Goal: Task Accomplishment & Management: Manage account settings

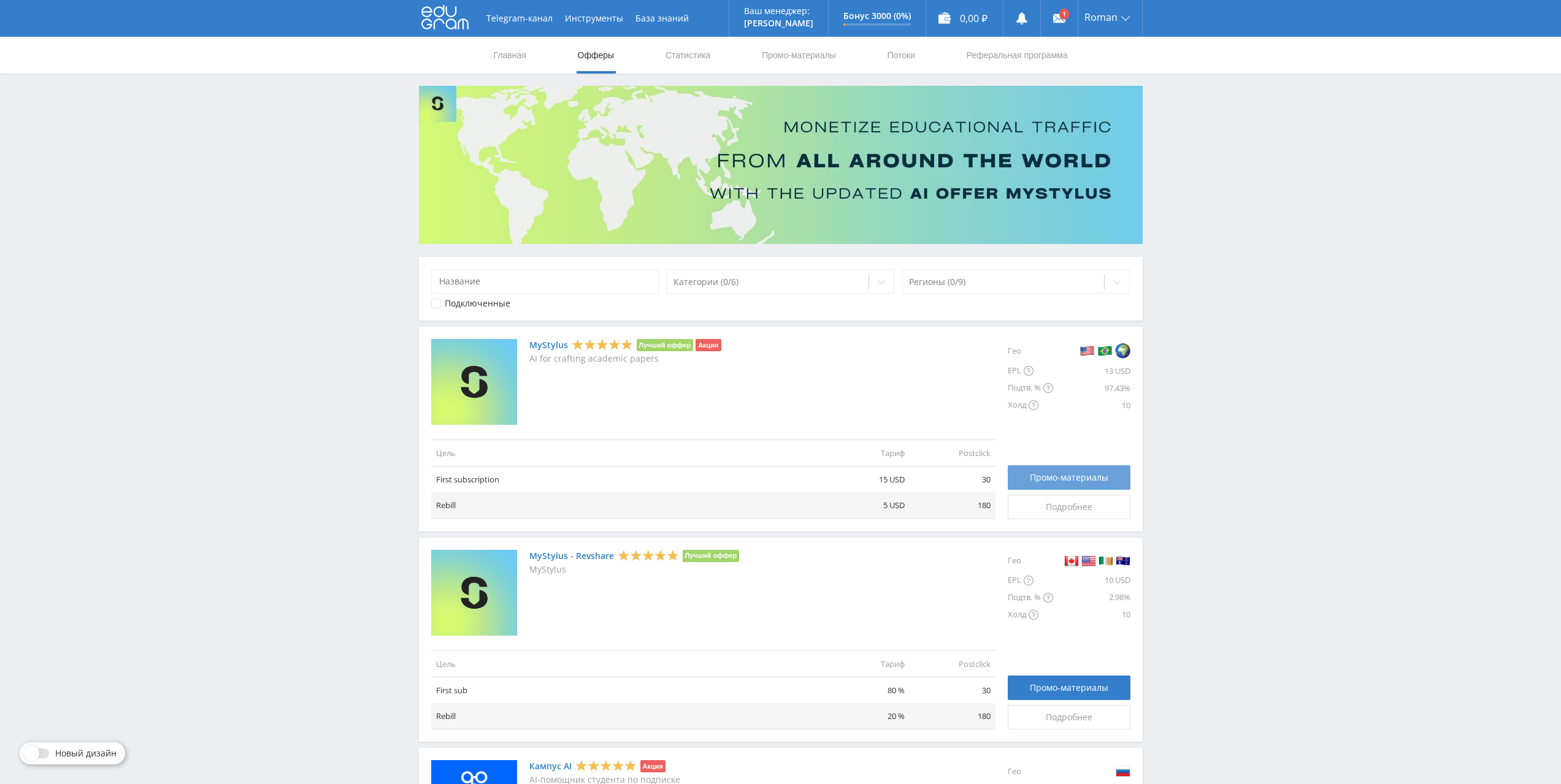
click at [1038, 480] on span "Промо-материалы" at bounding box center [1069, 478] width 78 height 10
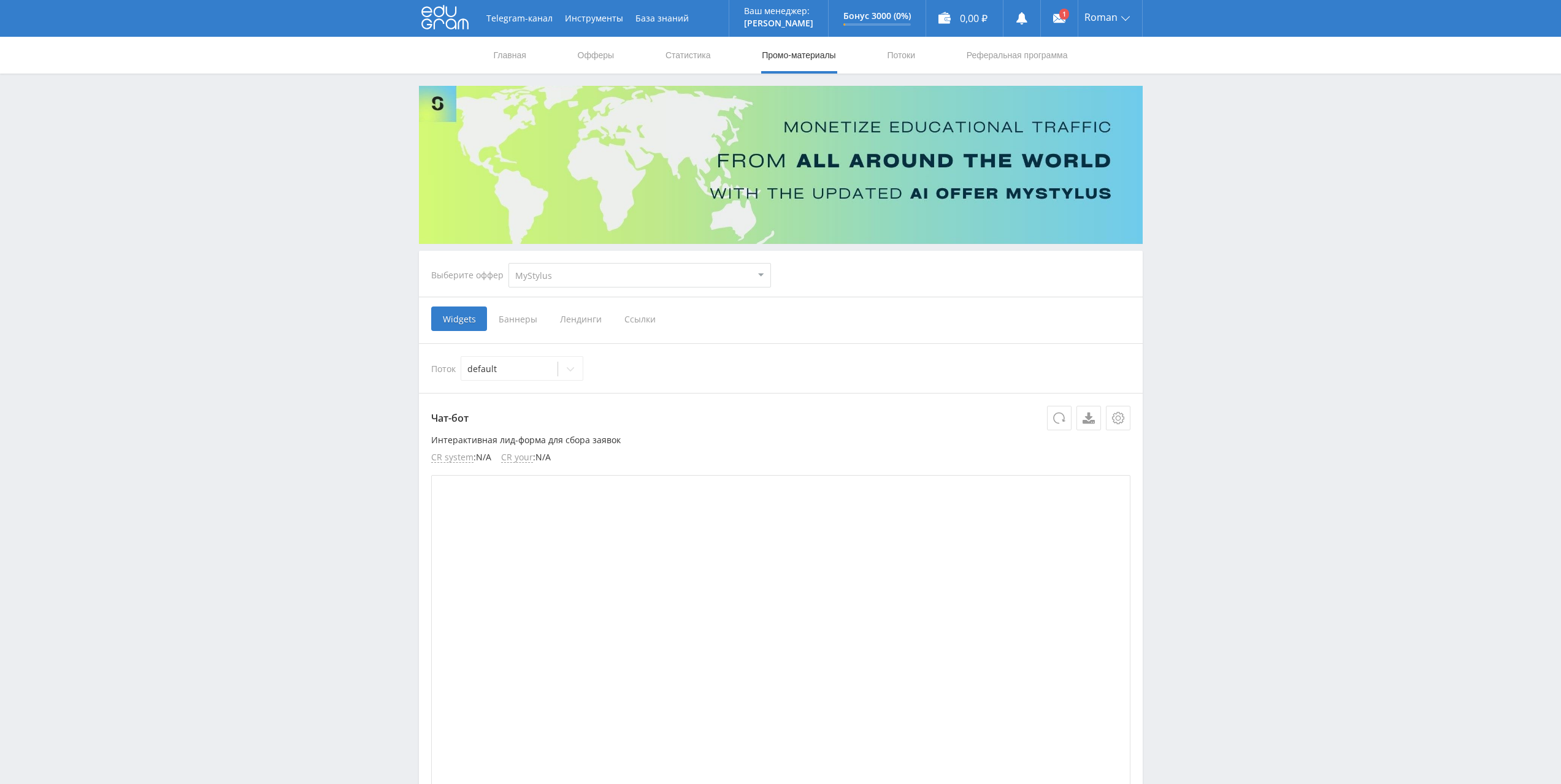
click at [628, 323] on span "Ссылки" at bounding box center [639, 319] width 54 height 25
click at [0, 0] on input "Ссылки" at bounding box center [0, 0] width 0 height 0
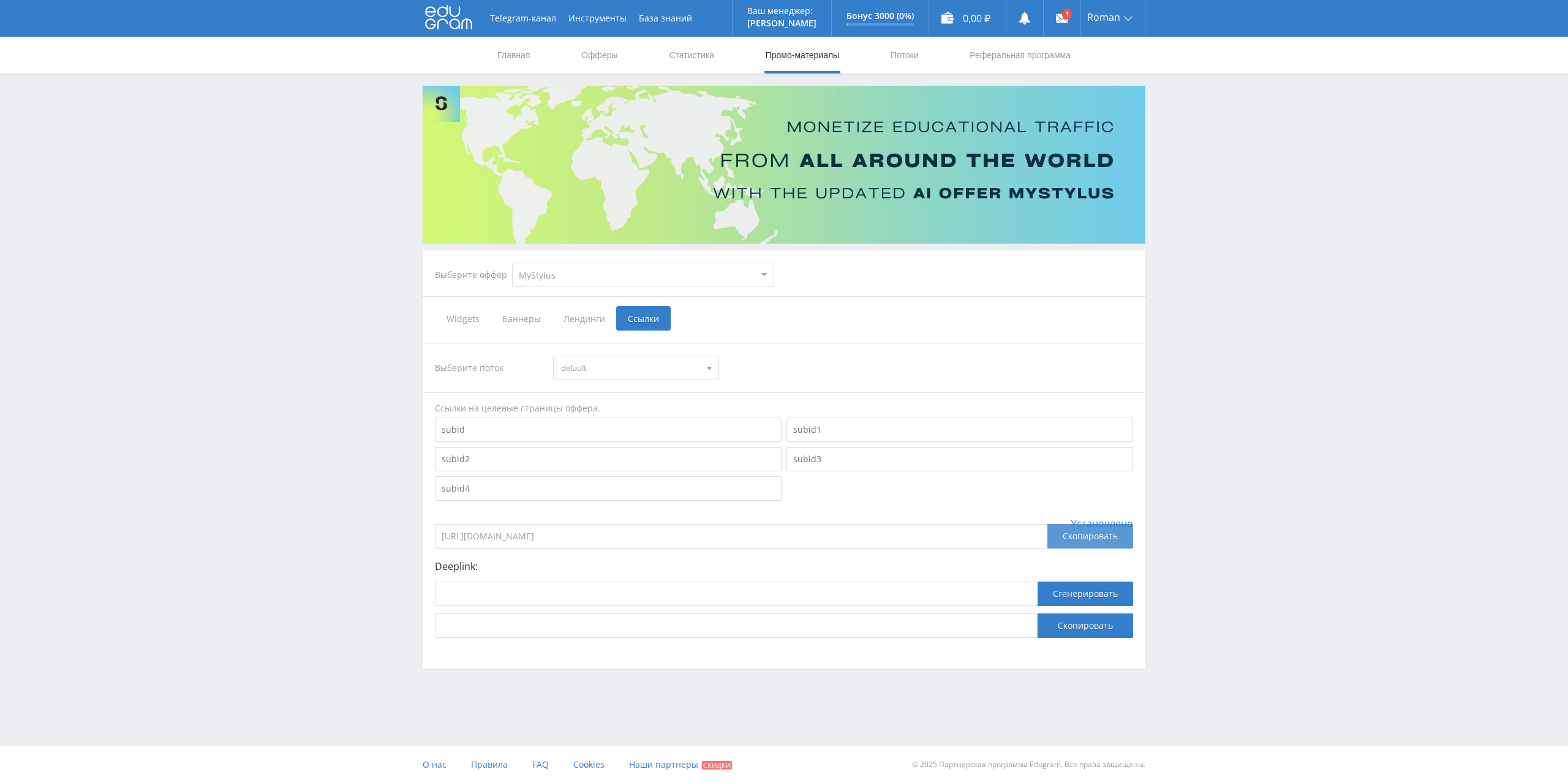
click at [1071, 540] on div "Скопировать" at bounding box center [1090, 536] width 85 height 25
click at [1056, 14] on icon at bounding box center [1062, 18] width 12 height 12
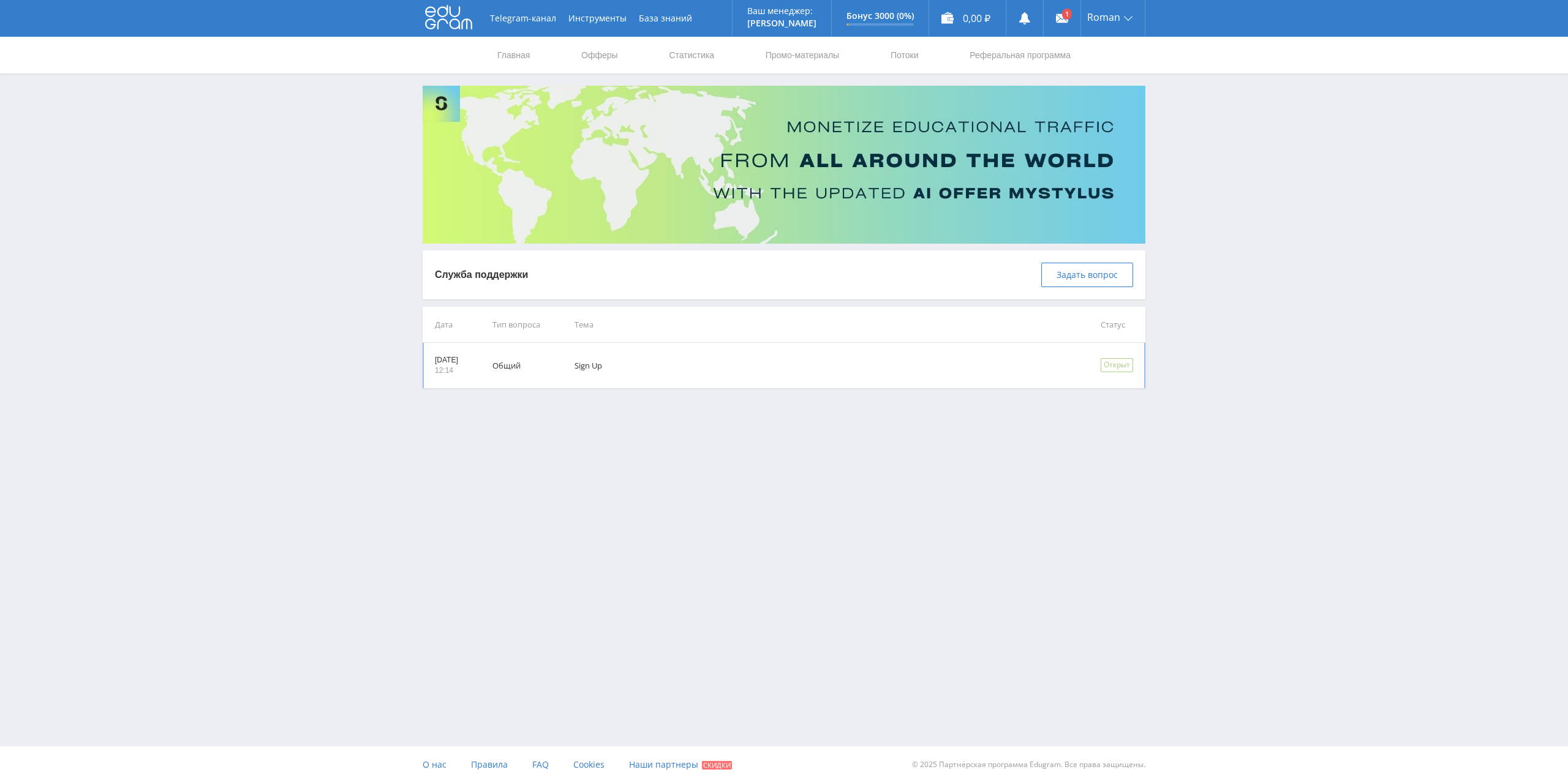
click at [645, 357] on td "Sign Up" at bounding box center [820, 366] width 526 height 45
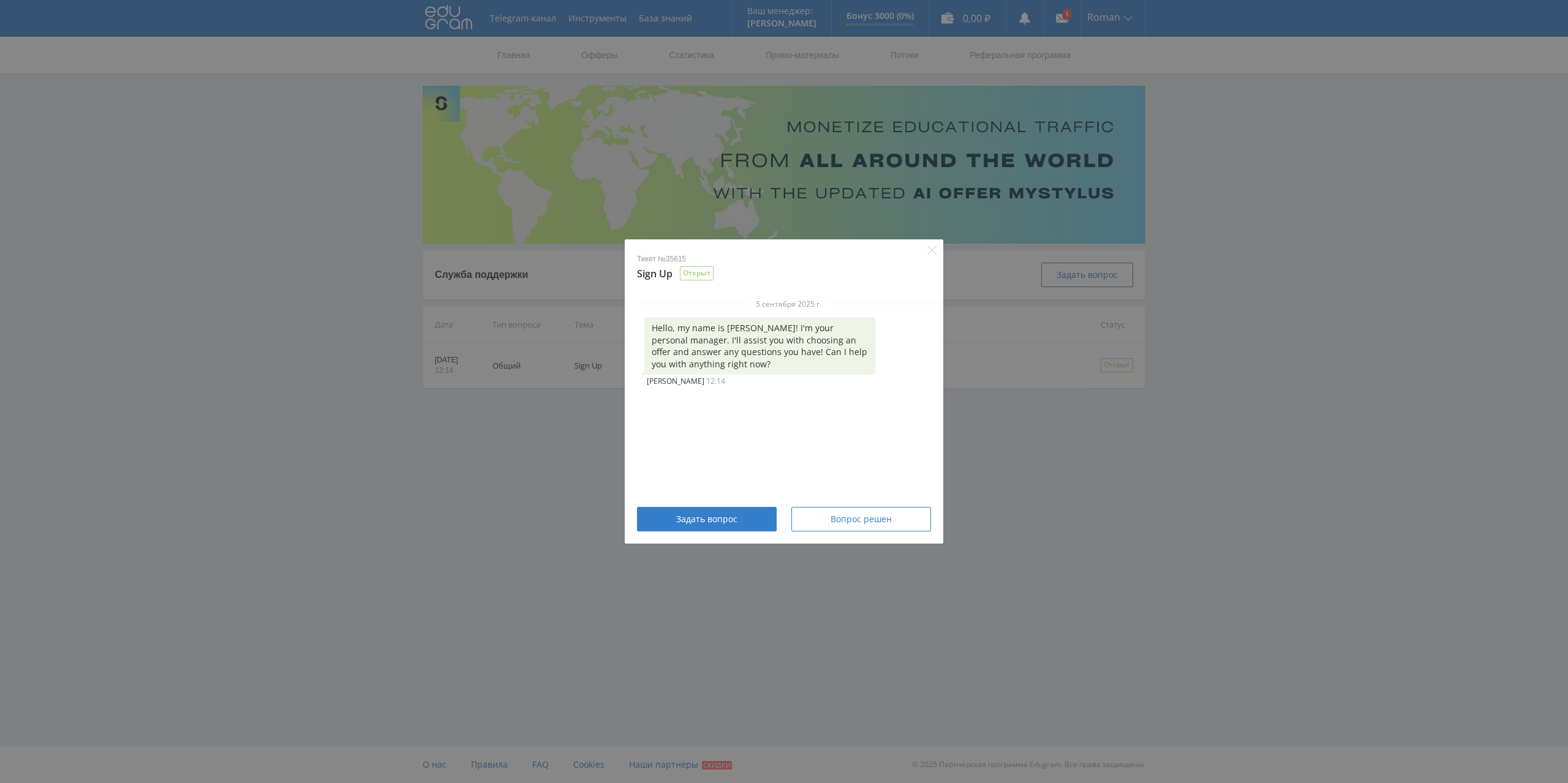
click at [928, 261] on p "Тикет №35615" at bounding box center [784, 259] width 294 height 10
click at [930, 246] on icon "Close" at bounding box center [932, 251] width 10 height 10
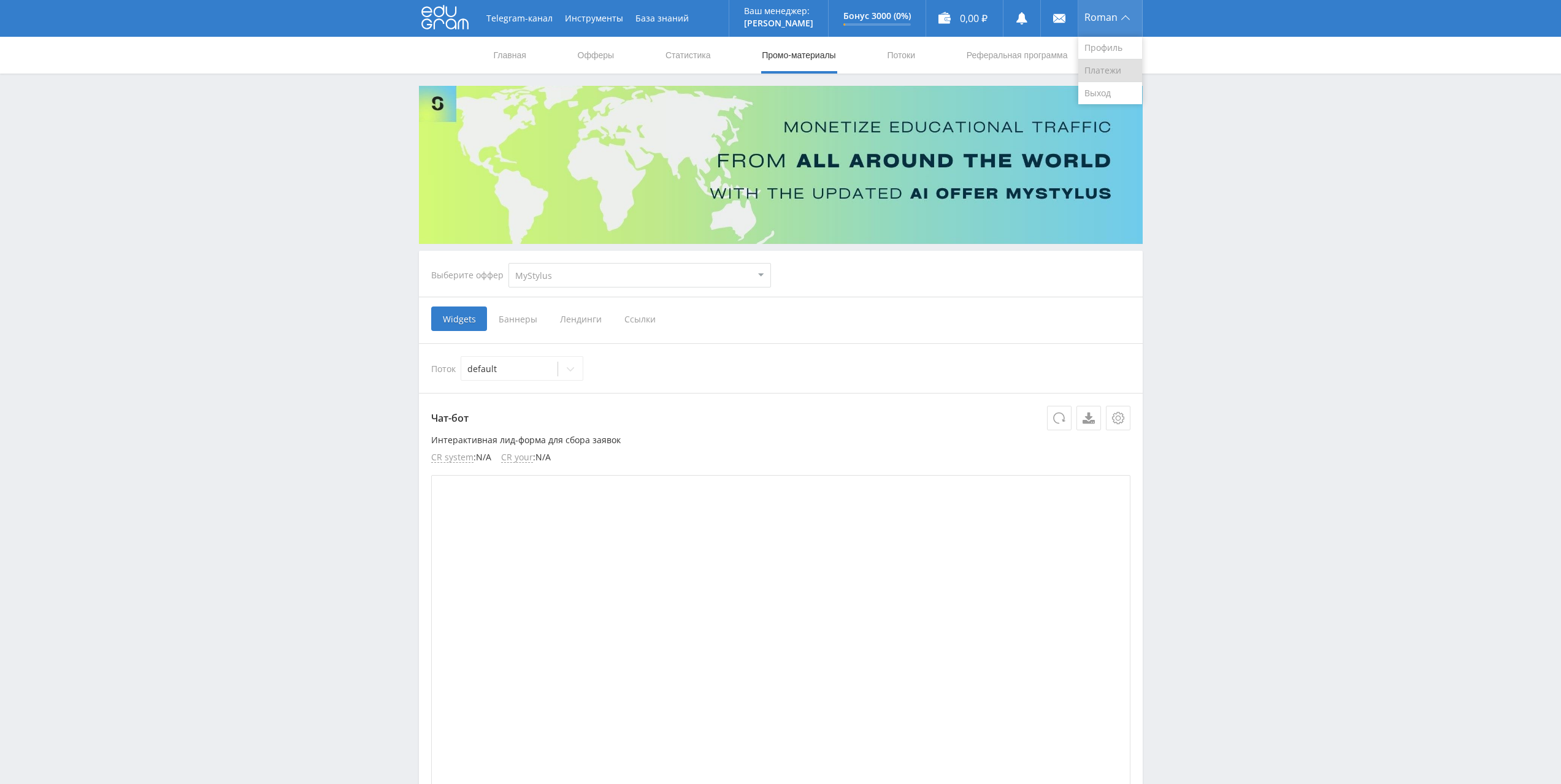
click at [1115, 66] on link "Платежи" at bounding box center [1110, 70] width 64 height 22
